Goal: Task Accomplishment & Management: Manage account settings

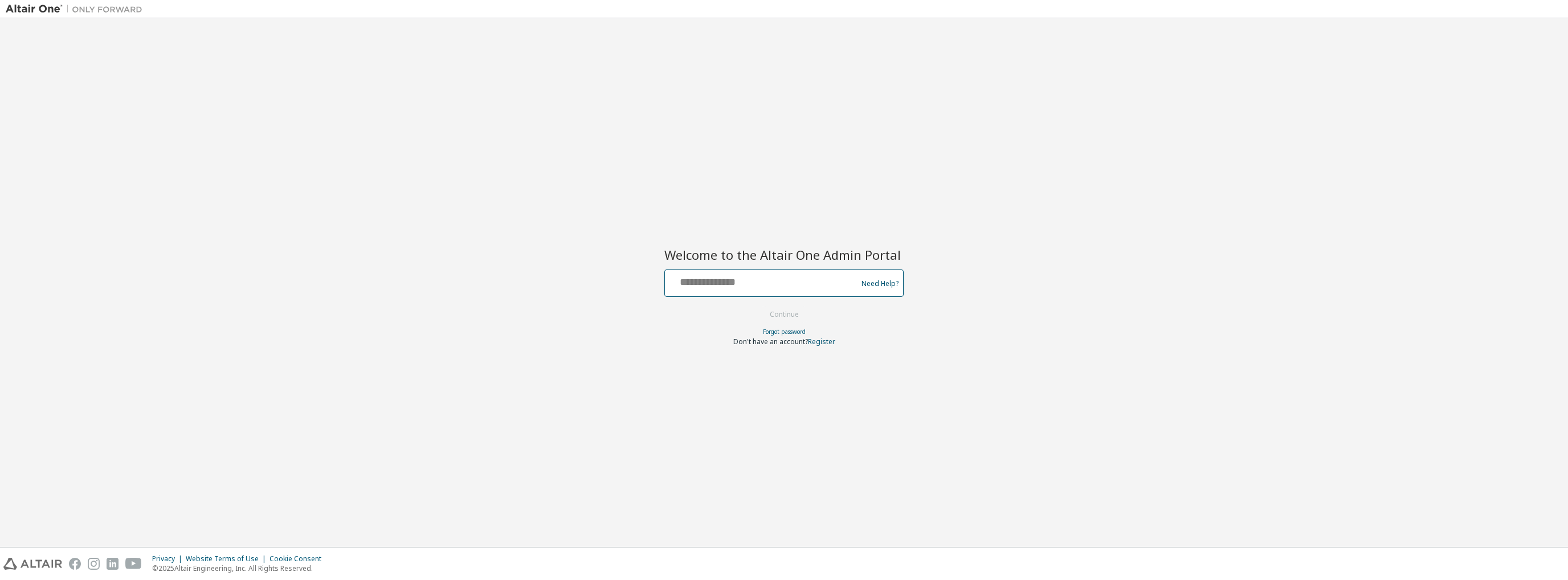
click at [794, 286] on input "text" at bounding box center [763, 280] width 186 height 16
type input "**********"
click at [784, 314] on button "Continue" at bounding box center [784, 315] width 53 height 17
